Goal: Task Accomplishment & Management: Use online tool/utility

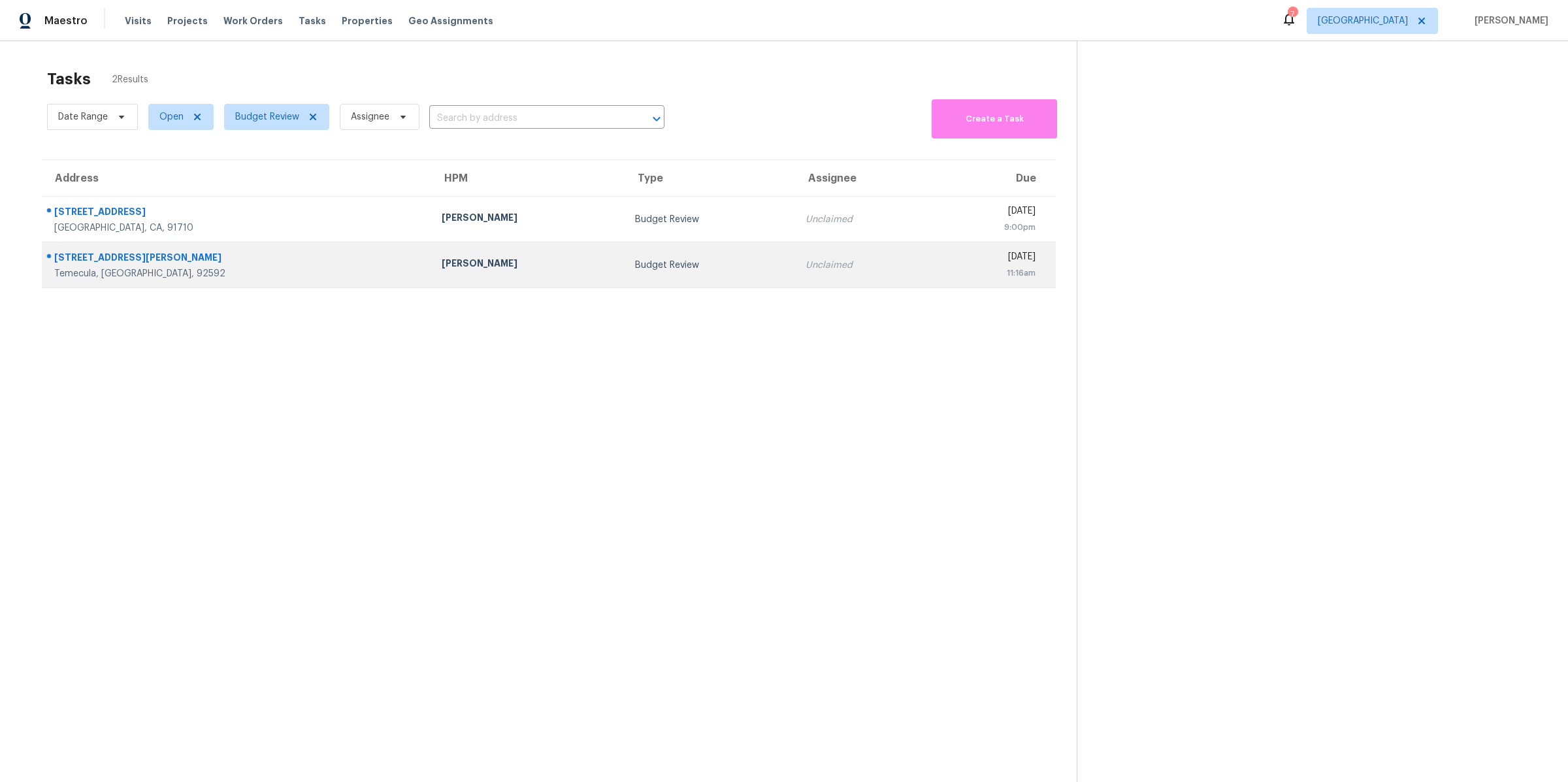
click at [243, 272] on div "Temecula, CA, 92592" at bounding box center [237, 273] width 367 height 13
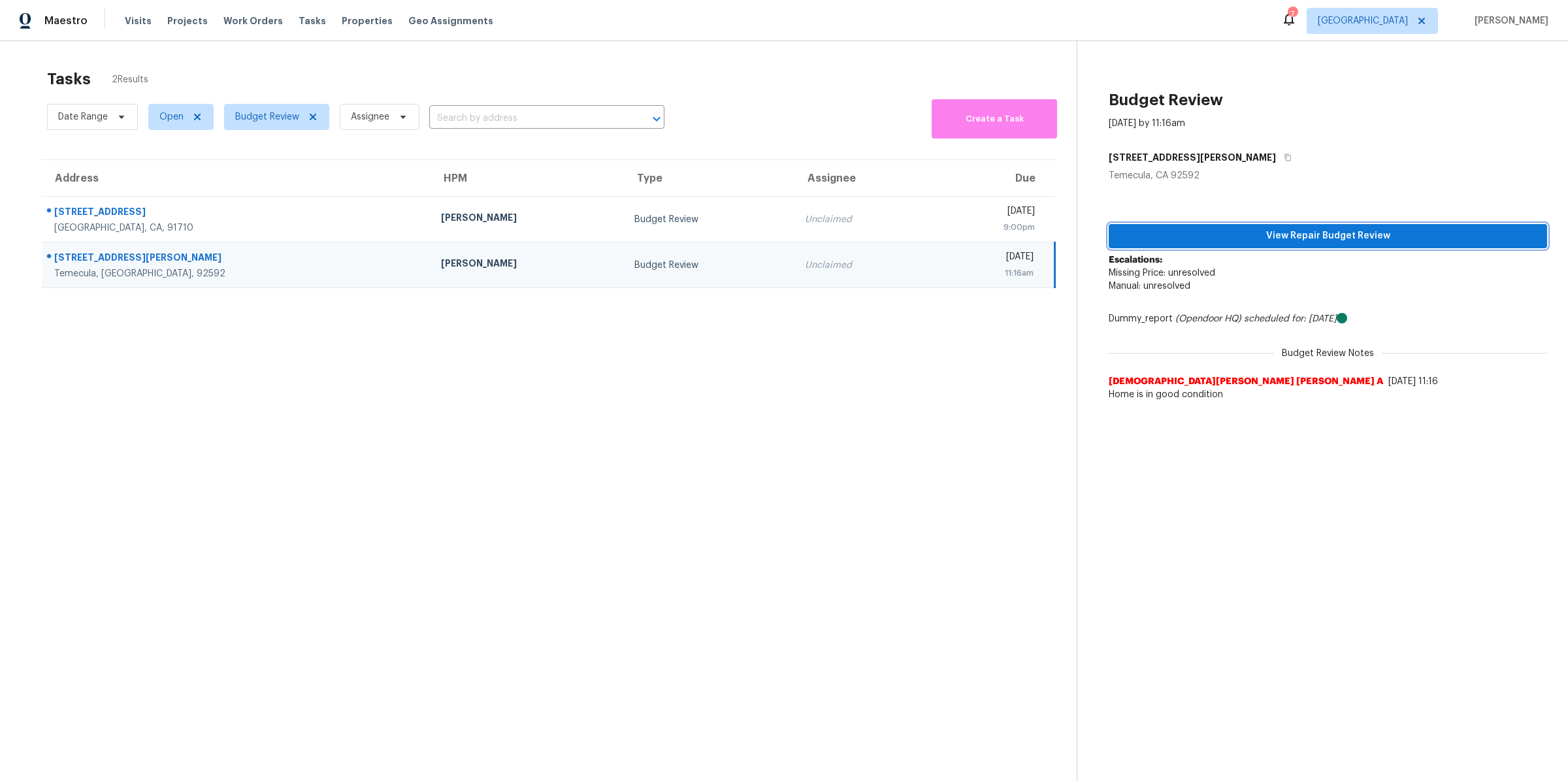
click at [1128, 243] on span "View Repair Budget Review" at bounding box center [1328, 236] width 418 height 17
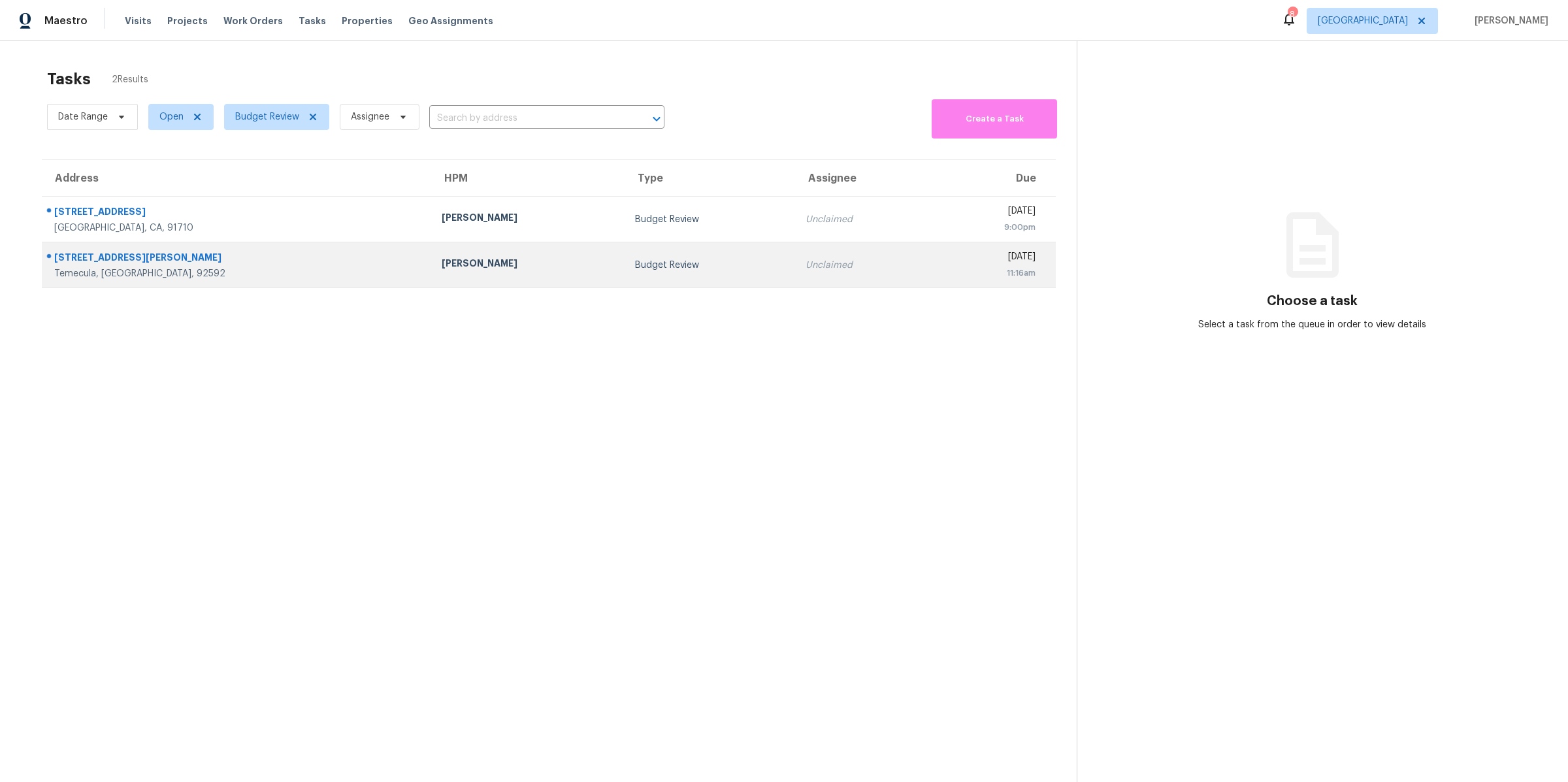
click at [276, 265] on div "33027 Bonita Mesa St" at bounding box center [237, 259] width 367 height 17
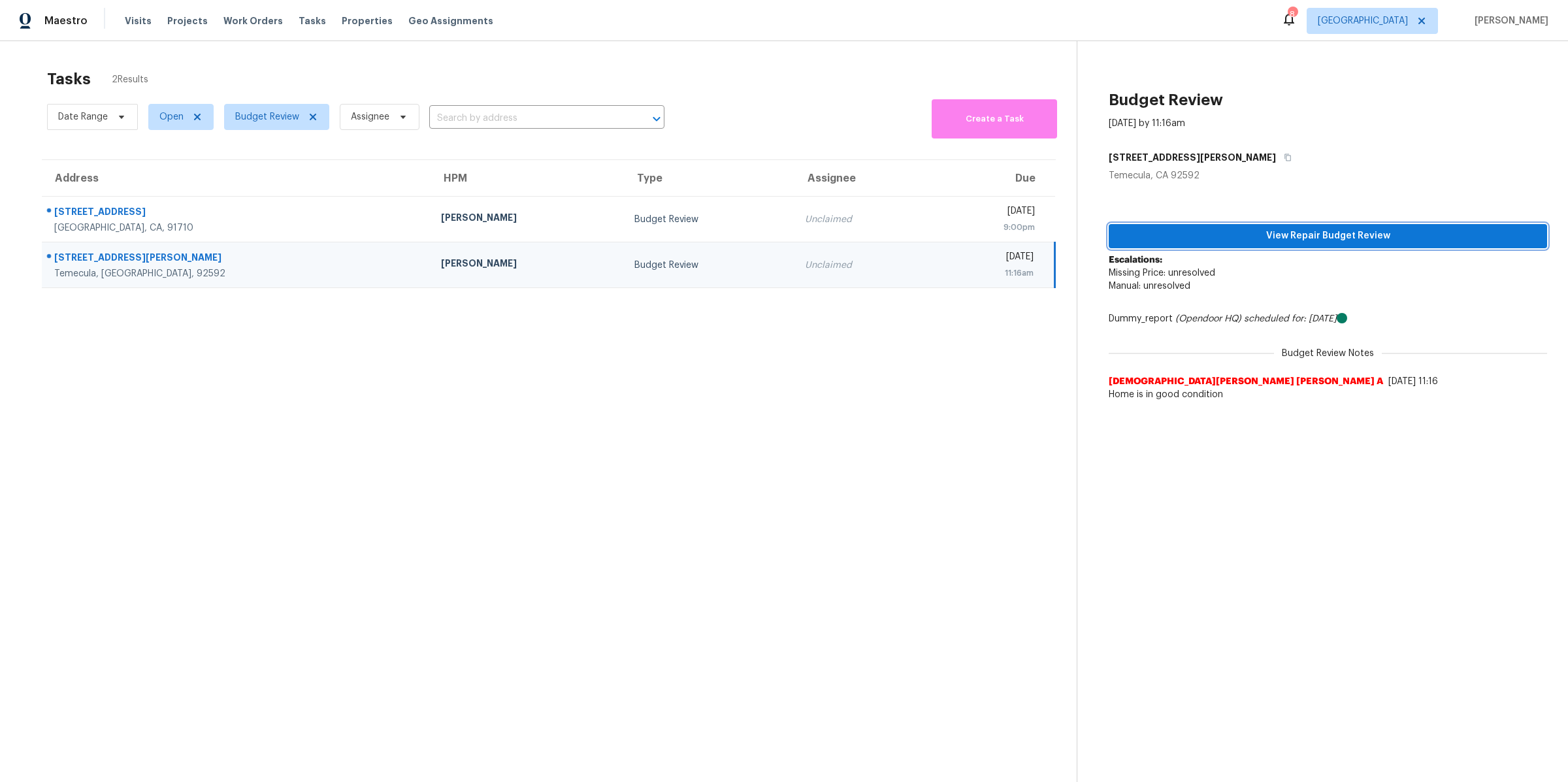
click at [773, 239] on span "View Repair Budget Review" at bounding box center [1328, 236] width 418 height 17
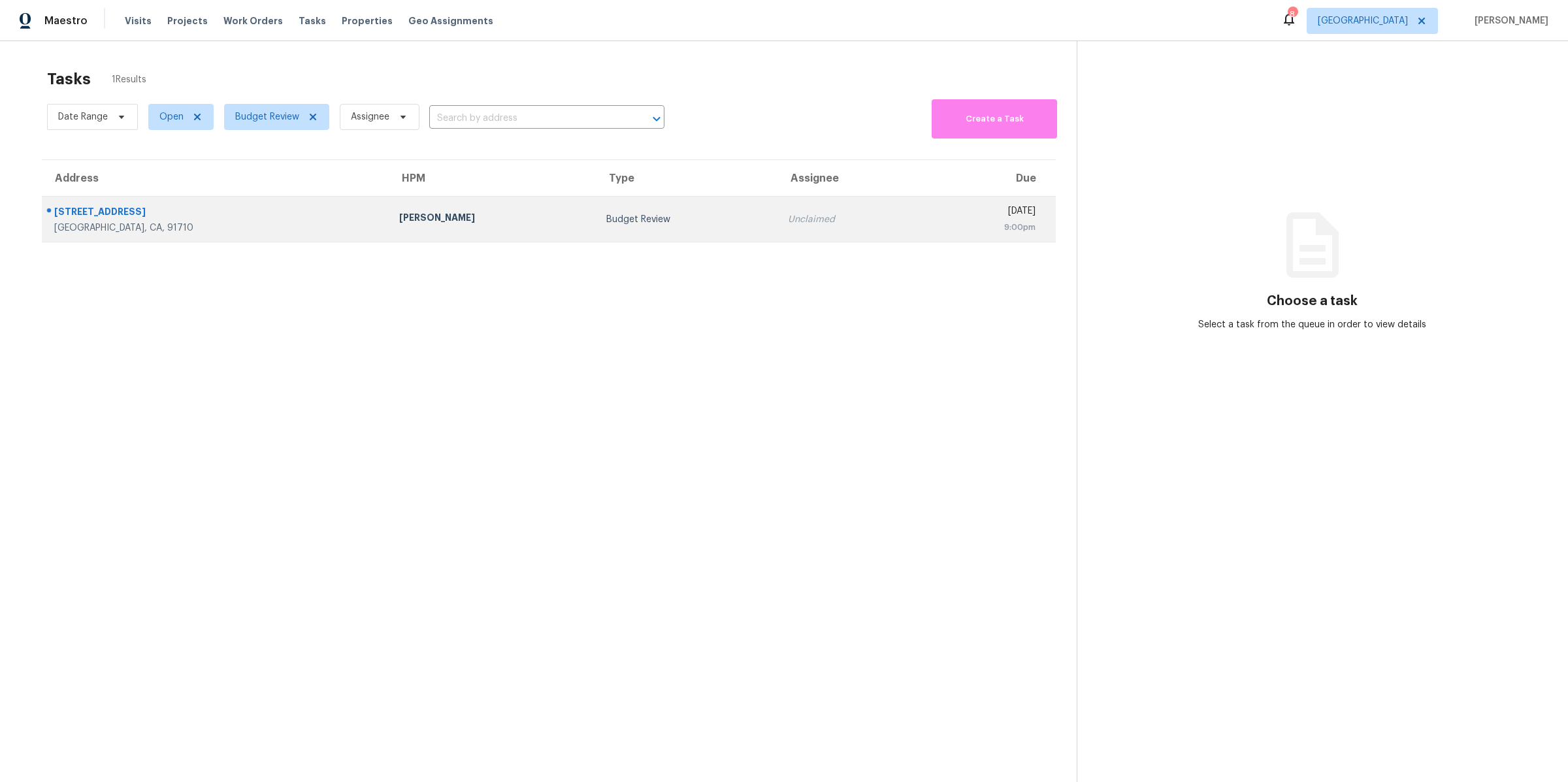
click at [198, 230] on div "Chino, CA, 91710" at bounding box center [215, 228] width 324 height 13
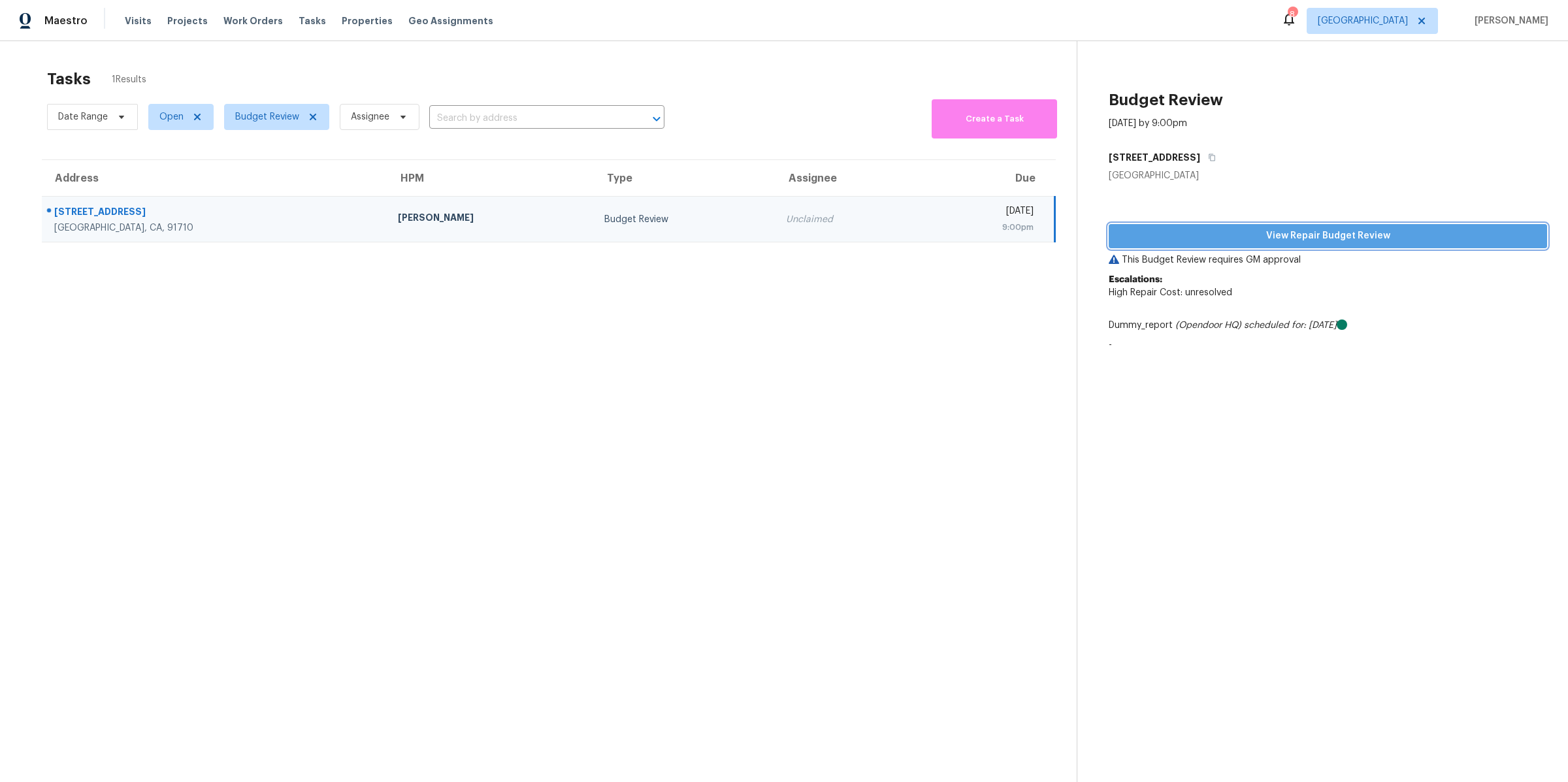
click at [1256, 233] on span "View Repair Budget Review" at bounding box center [1328, 236] width 418 height 17
